Goal: Information Seeking & Learning: Learn about a topic

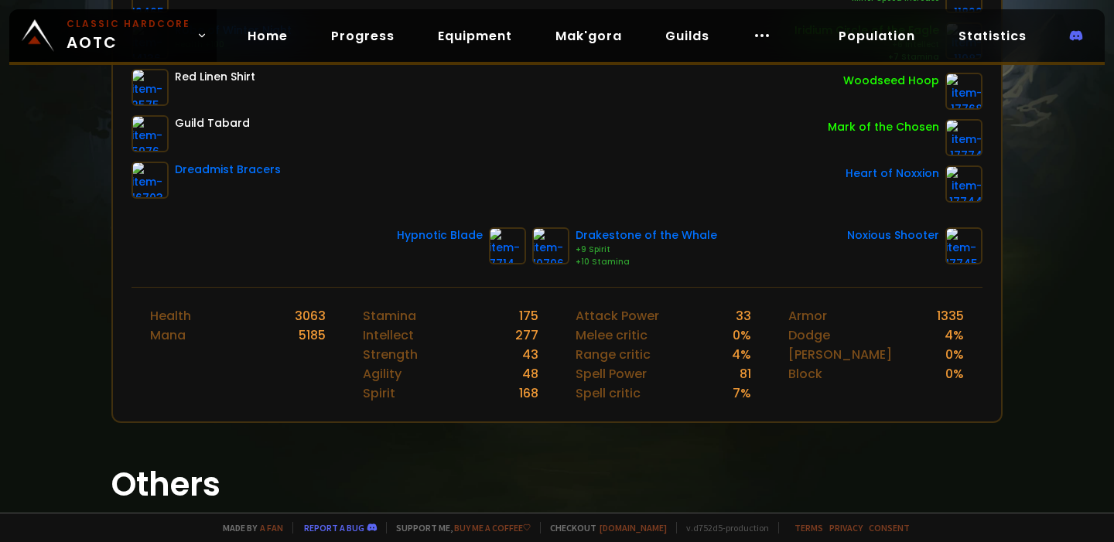
scroll to position [446, 0]
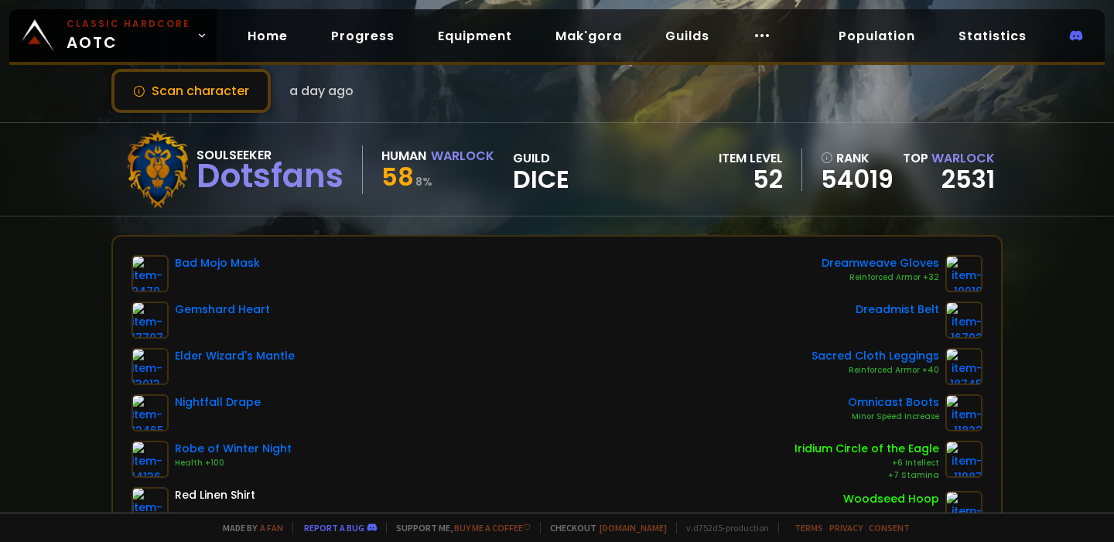
scroll to position [44, 0]
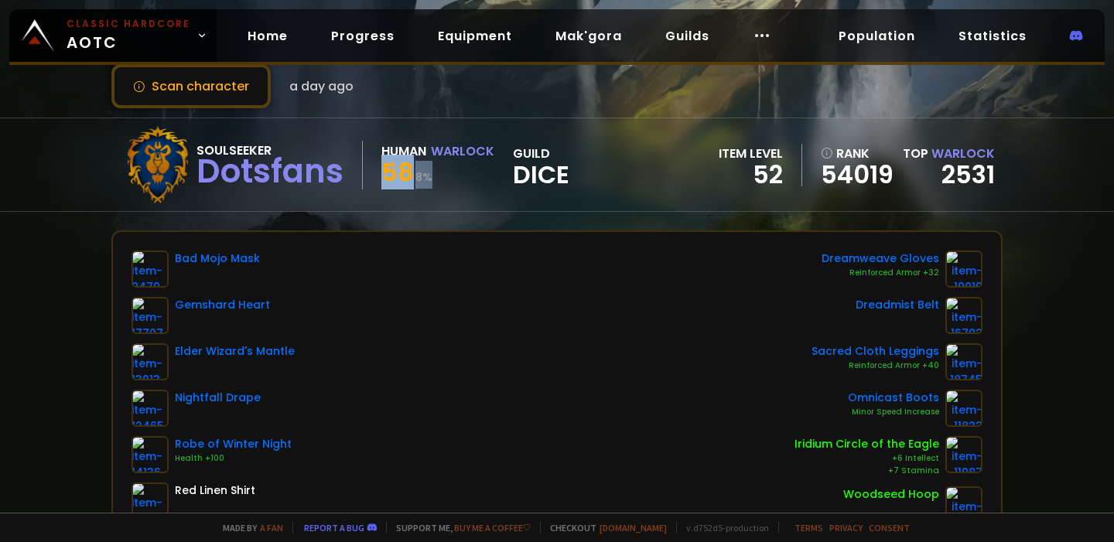
drag, startPoint x: 384, startPoint y: 171, endPoint x: 451, endPoint y: 171, distance: 66.5
click at [451, 171] on div "58 8 %" at bounding box center [437, 175] width 113 height 28
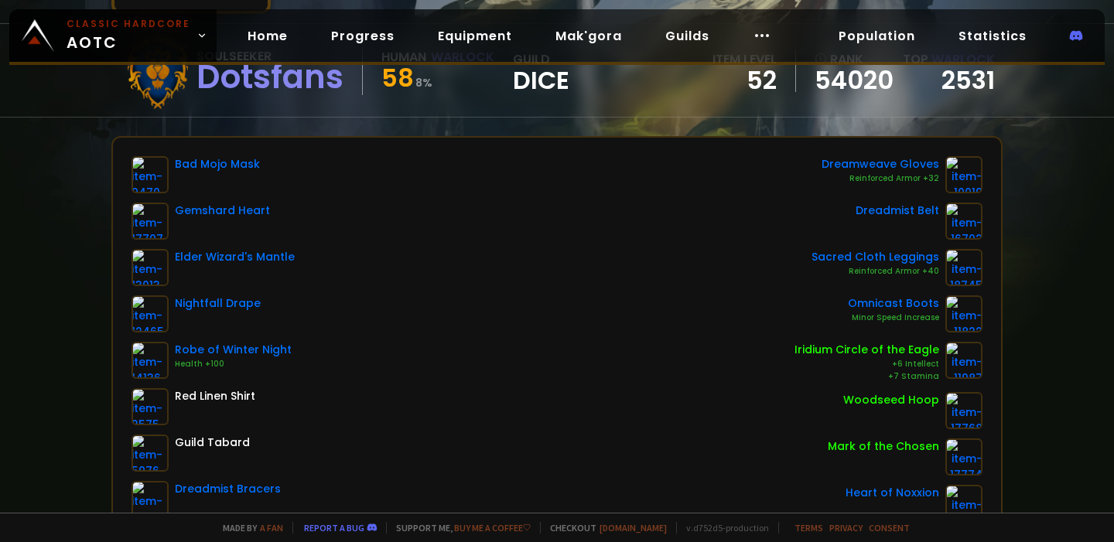
scroll to position [0, 0]
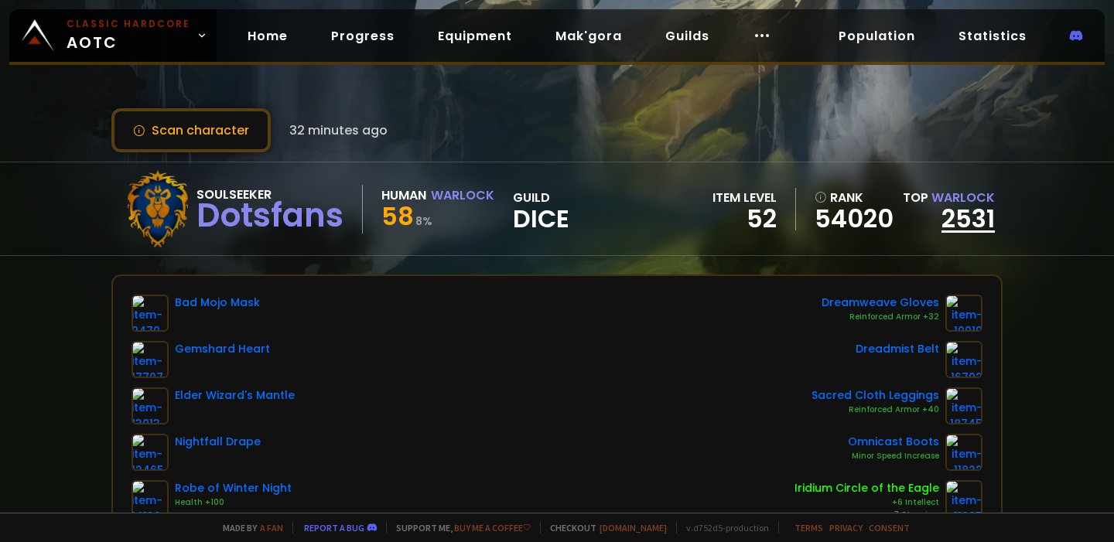
click at [966, 217] on link "2531" at bounding box center [967, 218] width 53 height 35
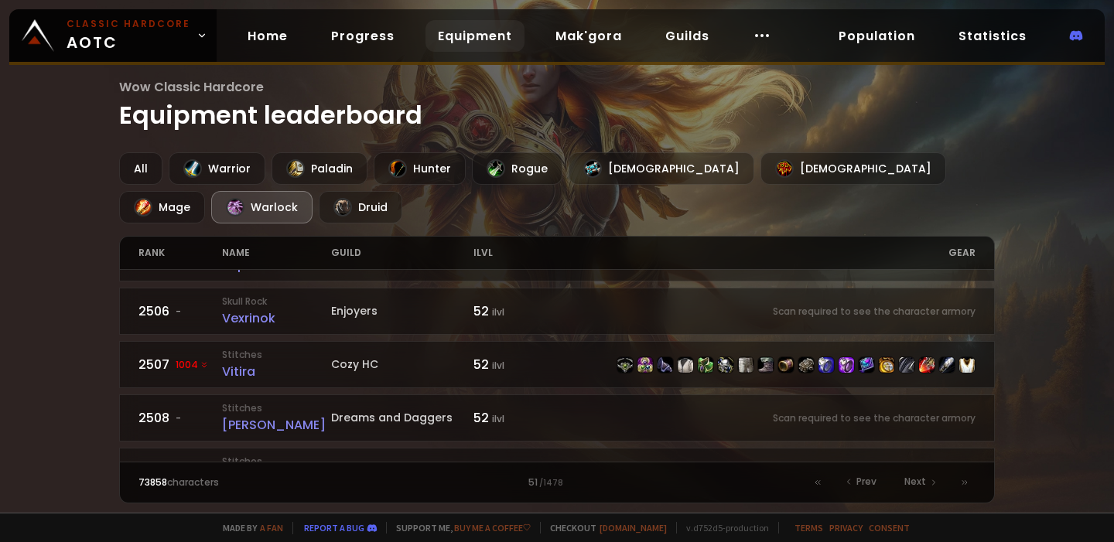
scroll to position [246, 0]
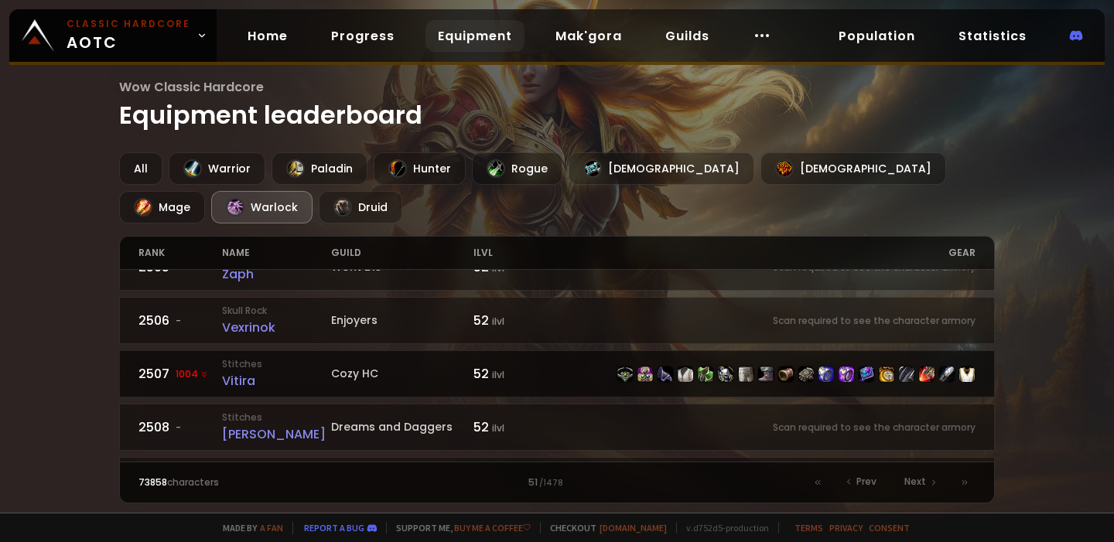
click at [183, 374] on link "2507 1004 Stitches Vitira Cozy HC 52 ilvl" at bounding box center [557, 373] width 876 height 47
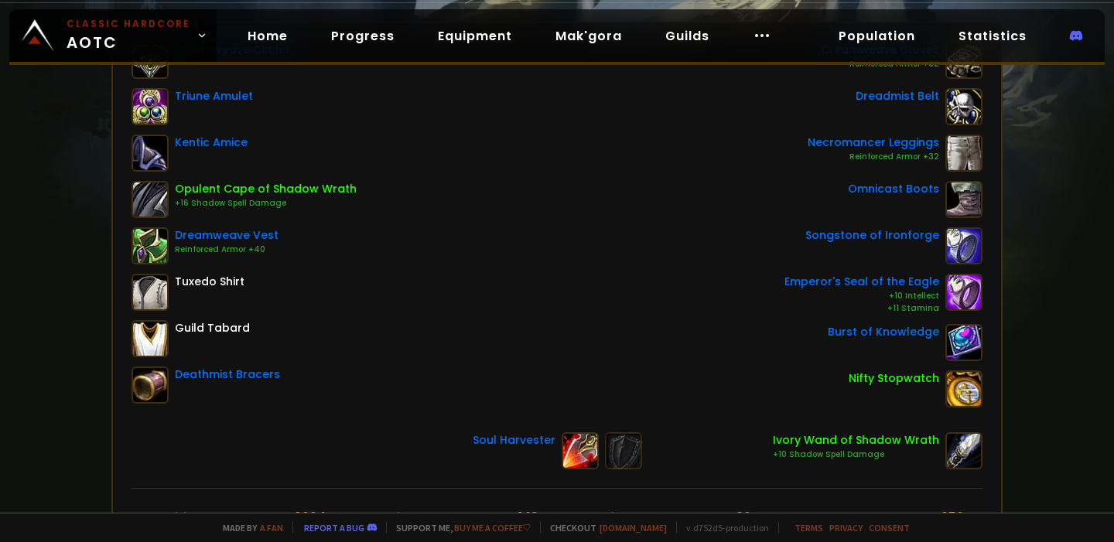
scroll to position [292, 0]
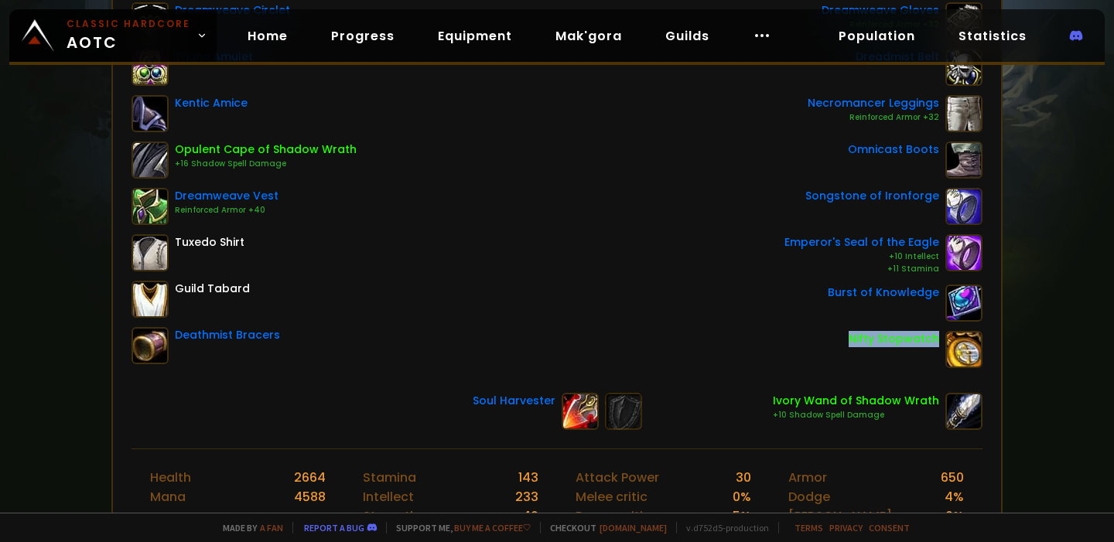
drag, startPoint x: 852, startPoint y: 338, endPoint x: 939, endPoint y: 337, distance: 86.7
click at [939, 338] on div "Nifty Stopwatch" at bounding box center [883, 349] width 198 height 37
copy div "Nifty Stopwatch"
drag, startPoint x: 835, startPoint y: 288, endPoint x: 938, endPoint y: 294, distance: 102.3
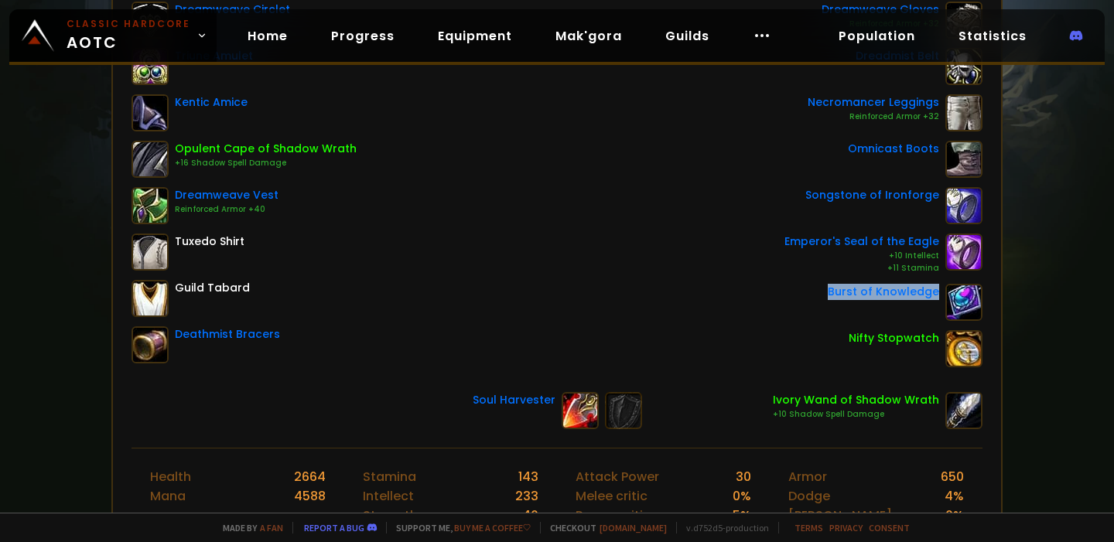
click at [938, 294] on div "Burst of Knowledge" at bounding box center [883, 292] width 111 height 16
copy div "Burst of Knowledge"
click at [362, 365] on div "Dreamweave Circlet Triune Amulet Kentic Amice Opulent Cape of Shadow Wrath +16 …" at bounding box center [557, 215] width 888 height 465
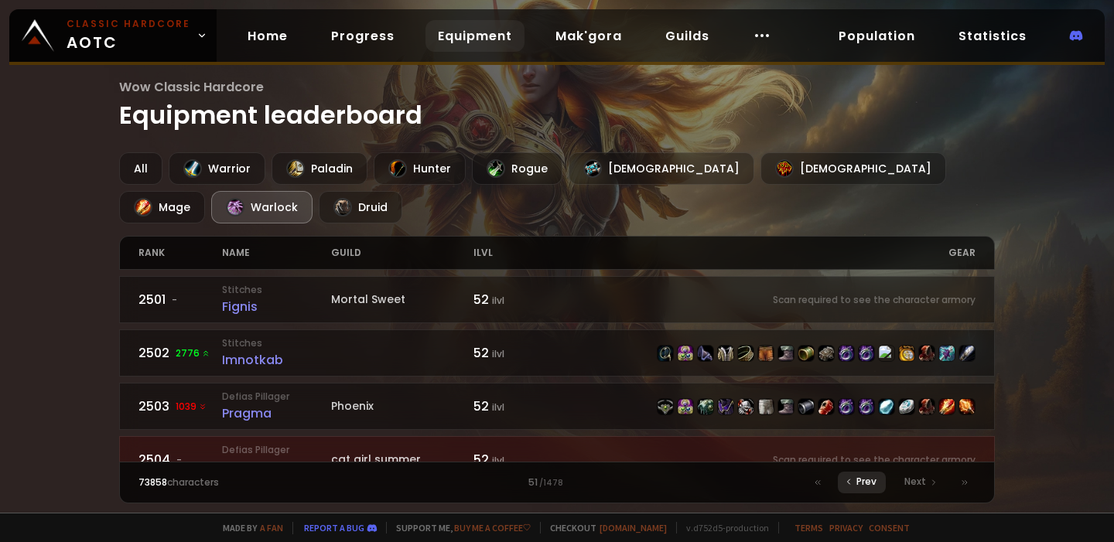
click at [858, 480] on span "Prev" at bounding box center [866, 482] width 20 height 14
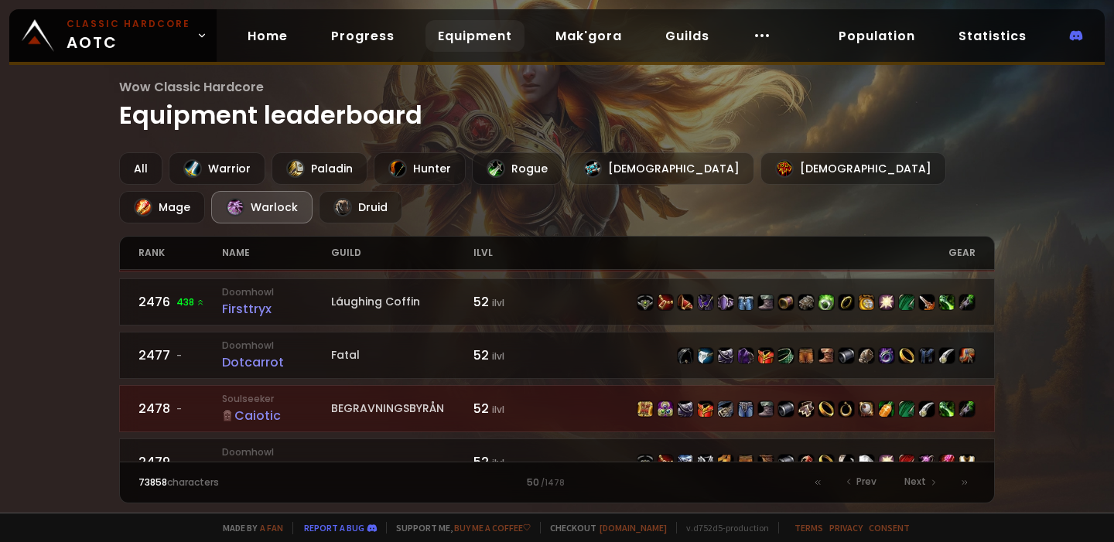
scroll to position [1403, 0]
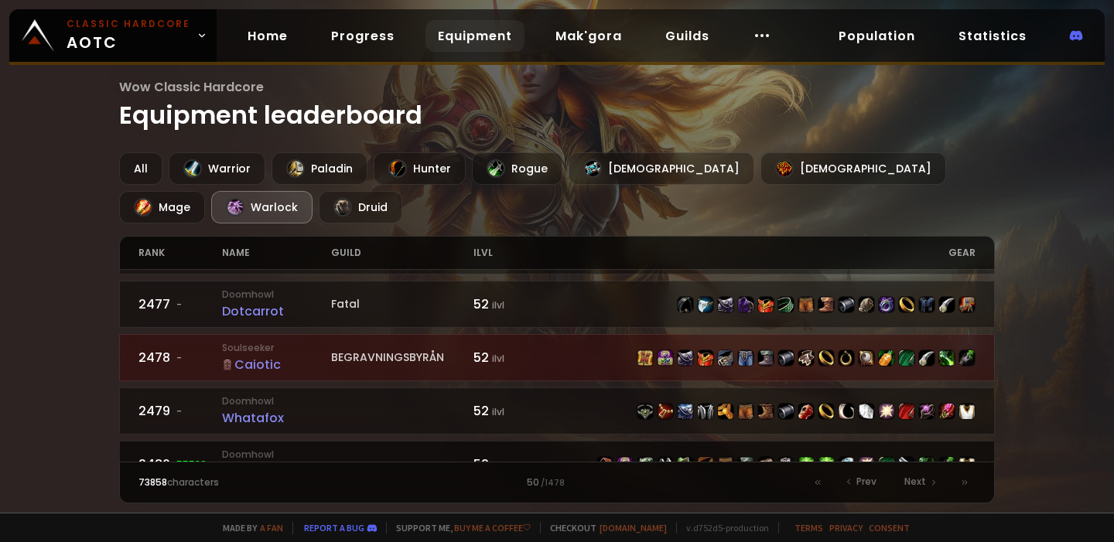
click at [255, 448] on small "Doomhowl" at bounding box center [276, 455] width 109 height 14
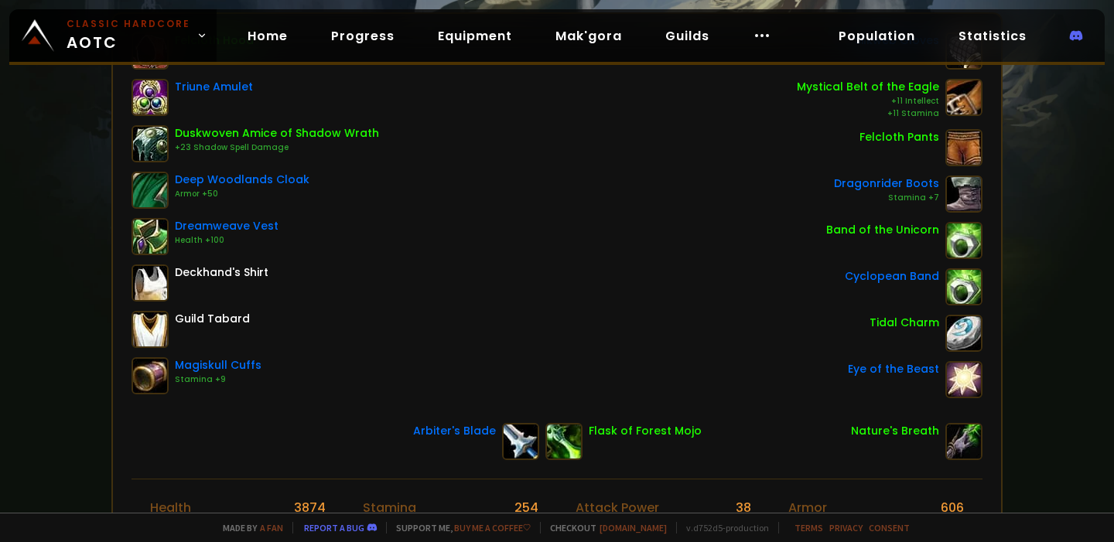
scroll to position [269, 0]
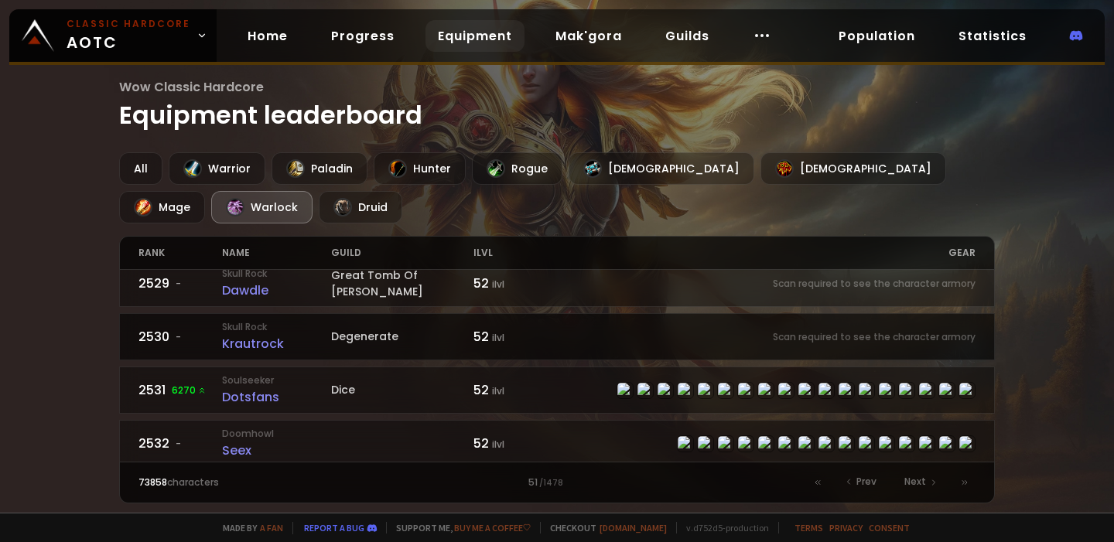
scroll to position [1476, 0]
